Goal: Task Accomplishment & Management: Manage account settings

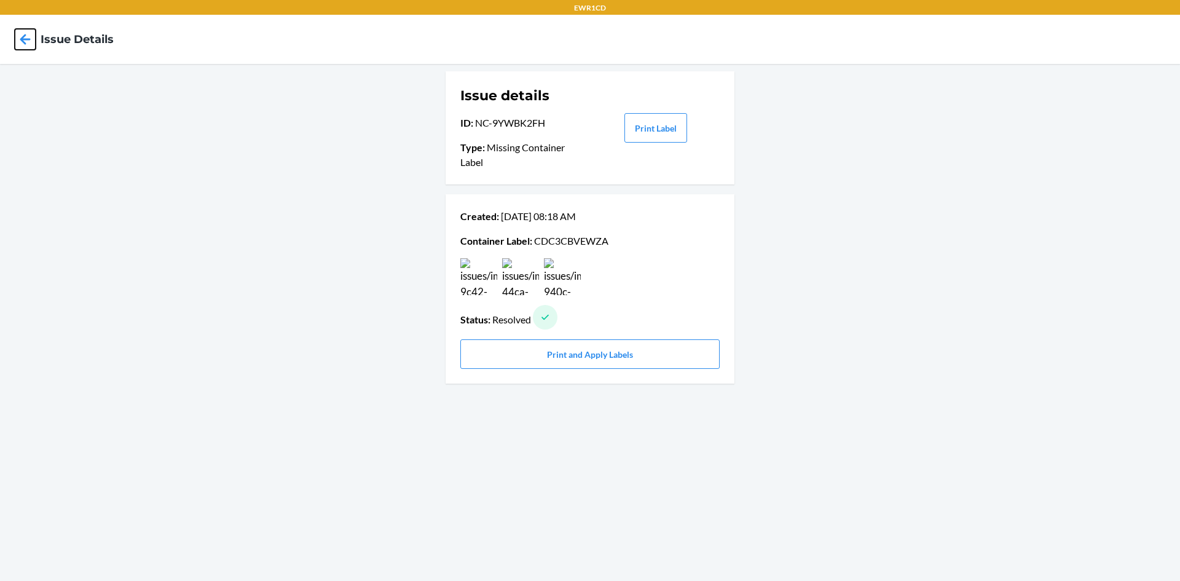
click at [26, 43] on icon at bounding box center [25, 39] width 21 height 21
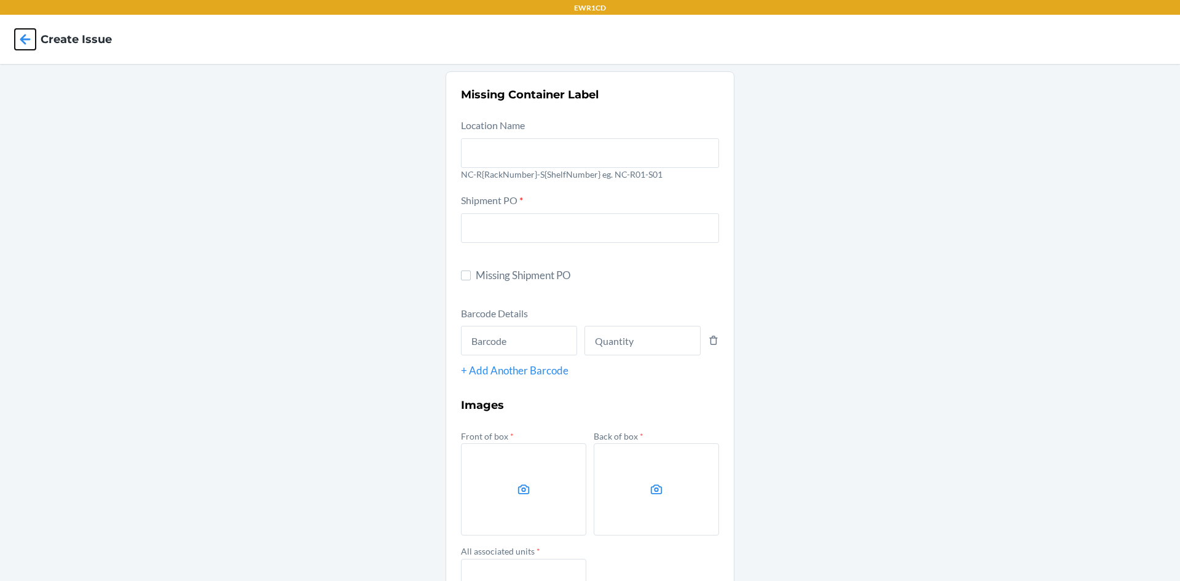
click at [25, 43] on icon at bounding box center [25, 39] width 10 height 10
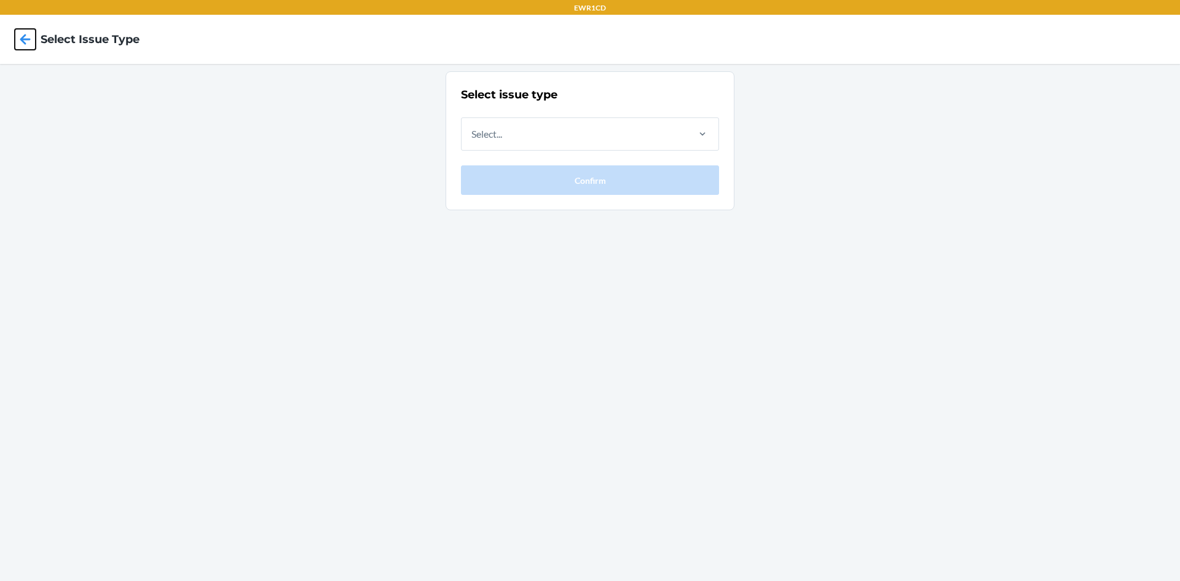
click at [25, 43] on icon at bounding box center [25, 39] width 10 height 10
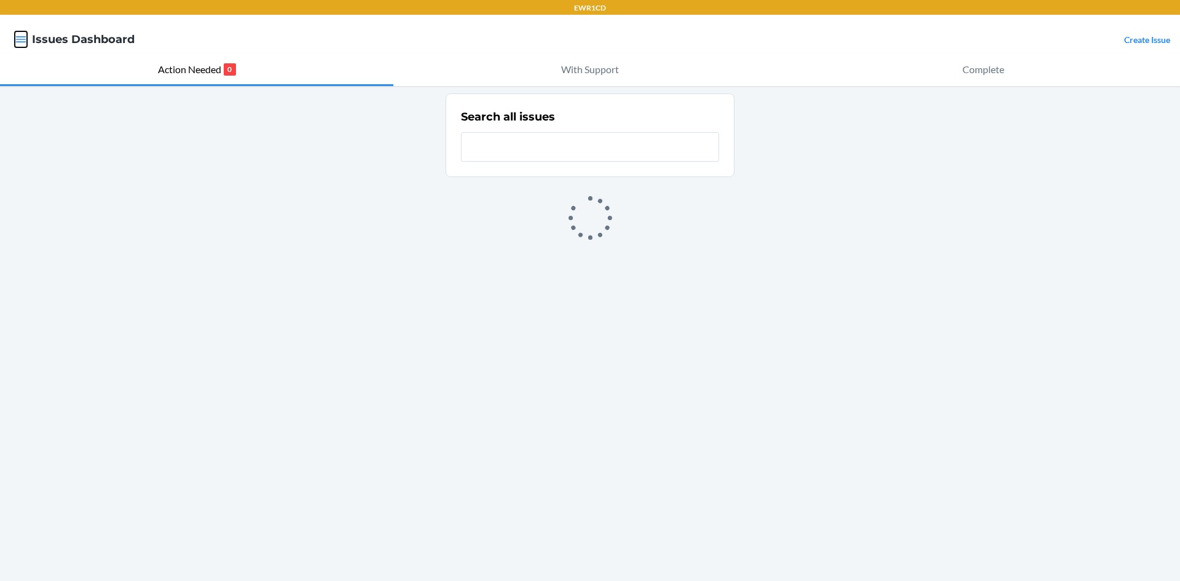
click at [23, 34] on icon "button" at bounding box center [21, 39] width 12 height 12
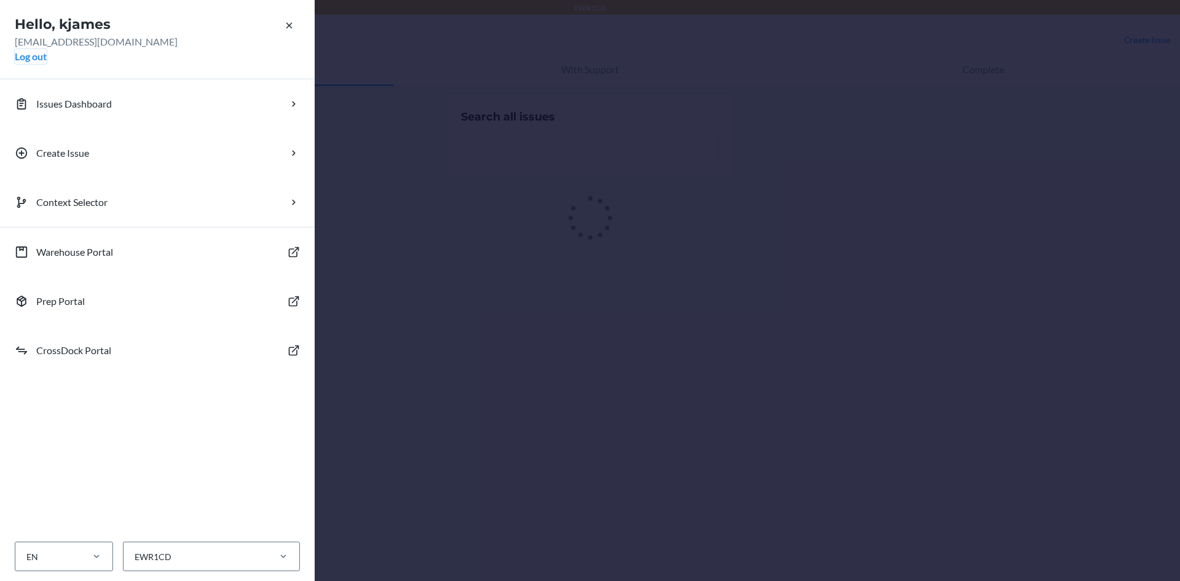
click at [25, 57] on button "Log out" at bounding box center [31, 56] width 32 height 15
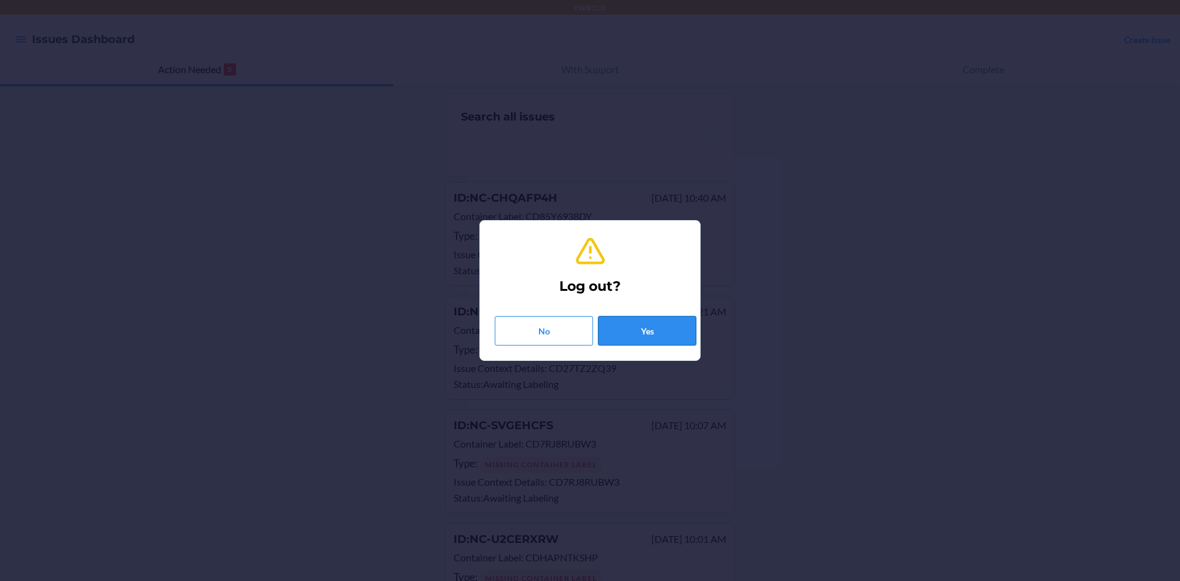
click at [609, 337] on button "Yes" at bounding box center [647, 331] width 98 height 30
